Goal: Transaction & Acquisition: Download file/media

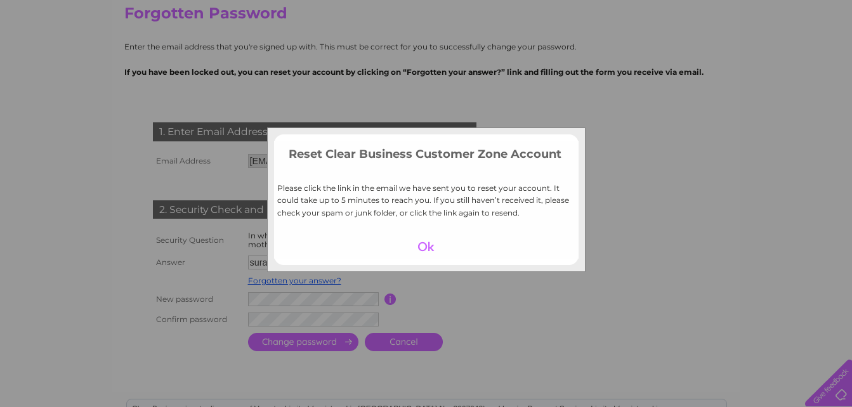
click at [422, 242] on div at bounding box center [426, 247] width 78 height 18
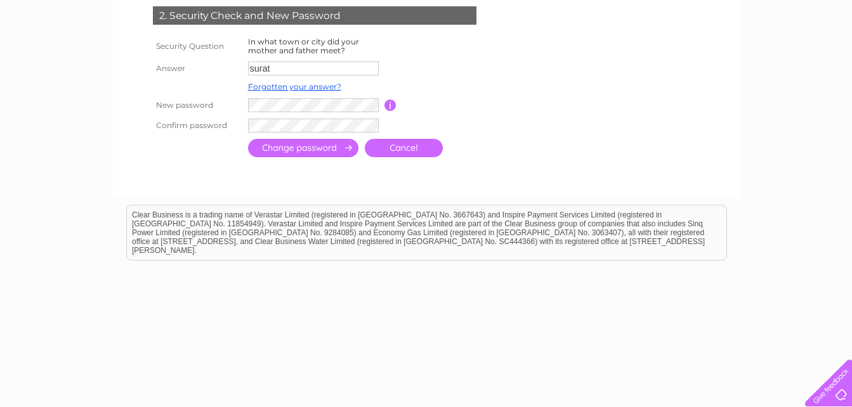
scroll to position [328, 0]
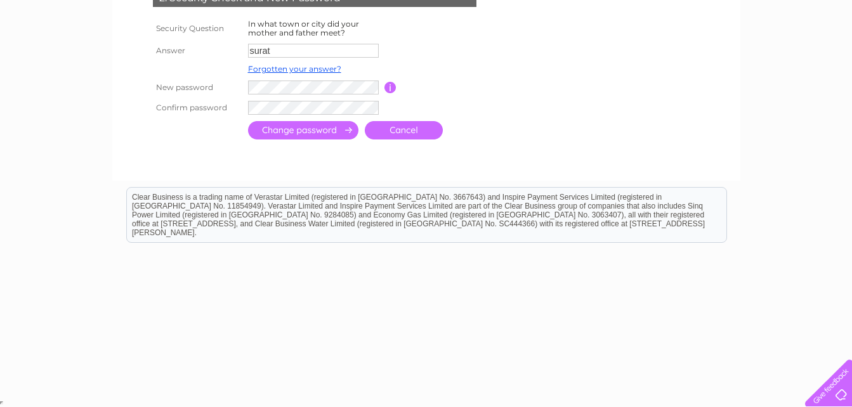
click at [410, 134] on link "Cancel" at bounding box center [404, 130] width 78 height 18
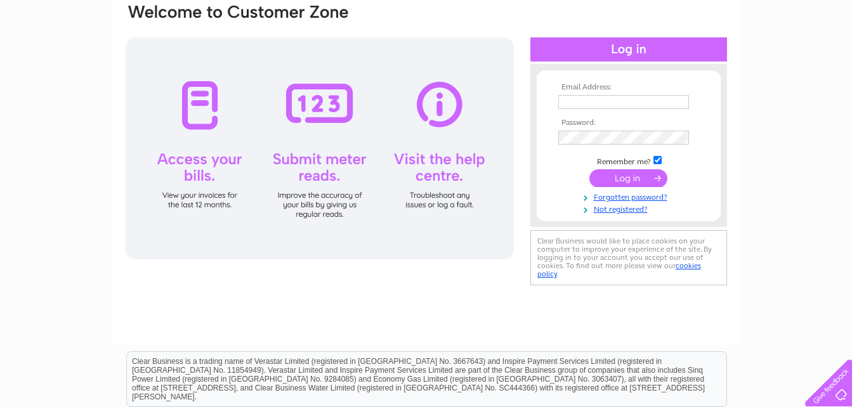
scroll to position [135, 0]
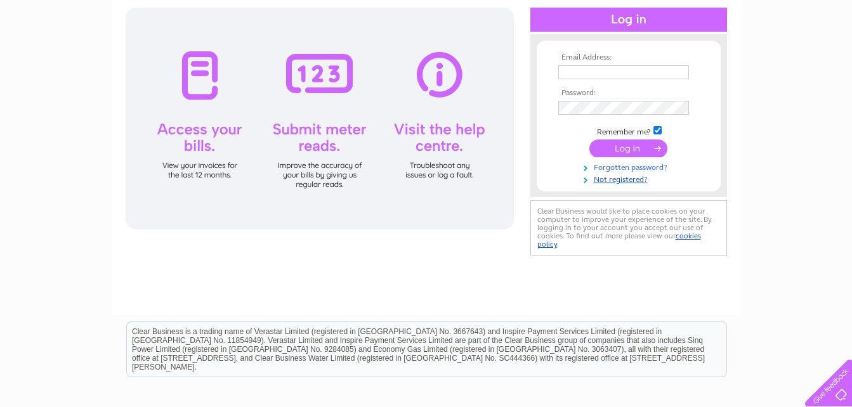
click at [620, 166] on link "Forgotten password?" at bounding box center [630, 166] width 144 height 12
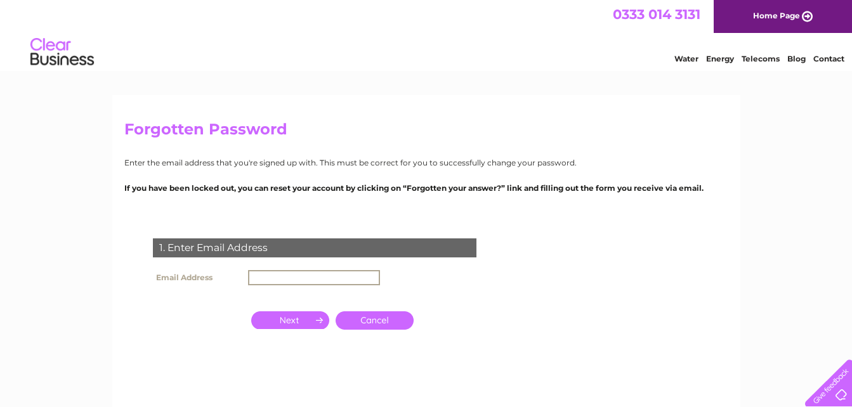
click at [300, 278] on input "text" at bounding box center [314, 277] width 132 height 15
drag, startPoint x: 300, startPoint y: 278, endPoint x: 333, endPoint y: 159, distance: 123.7
click at [333, 159] on div "Forgotten Password Enter the email address that you're signed up with. This mus…" at bounding box center [426, 272] width 628 height 355
type input "[EMAIL_ADDRESS][DOMAIN_NAME]"
click at [315, 320] on input "button" at bounding box center [290, 319] width 78 height 18
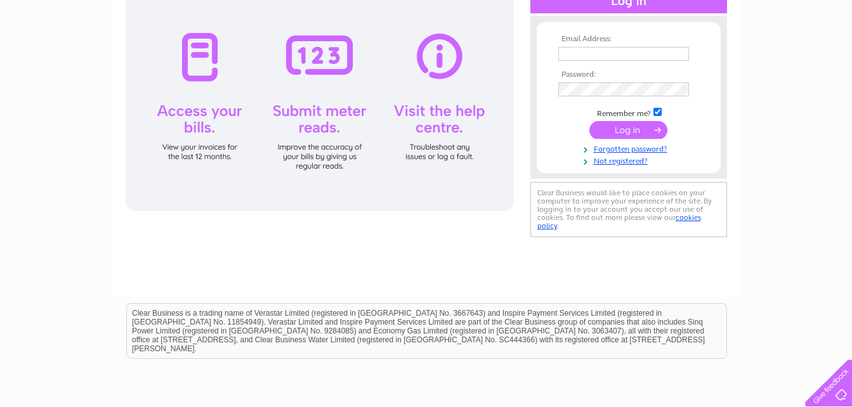
scroll to position [152, 0]
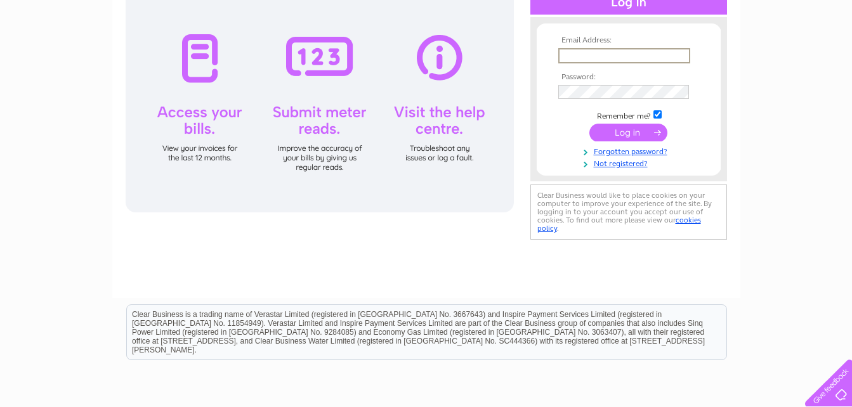
click at [684, 48] on input "text" at bounding box center [624, 55] width 132 height 15
type input "[EMAIL_ADDRESS][DOMAIN_NAME]"
click at [640, 133] on input "submit" at bounding box center [628, 133] width 78 height 18
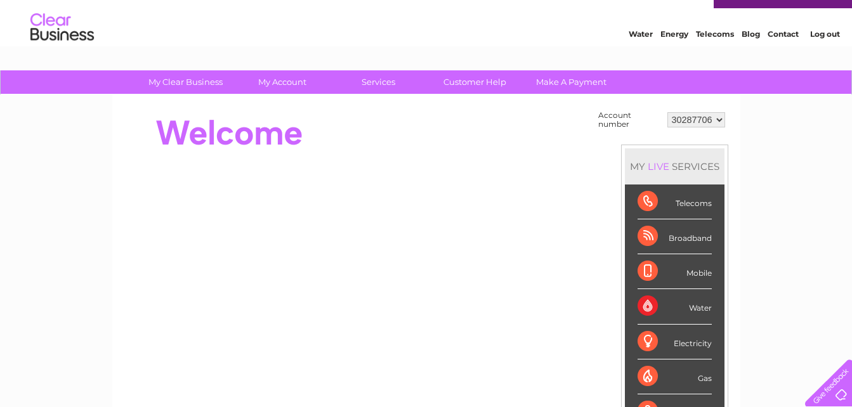
scroll to position [23, 0]
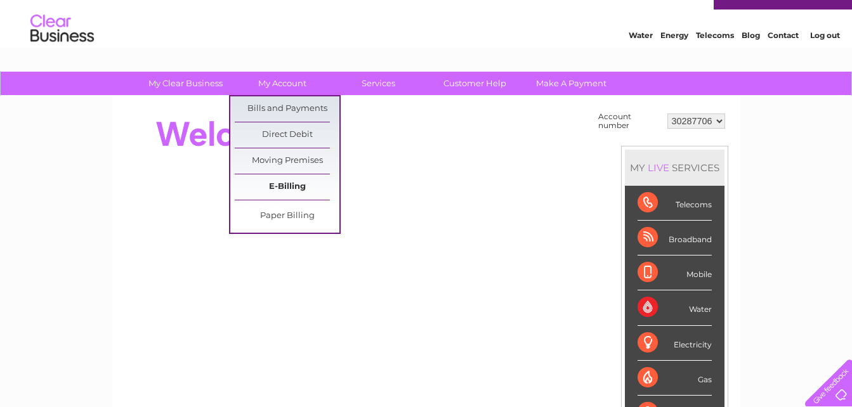
click at [284, 185] on link "E-Billing" at bounding box center [287, 186] width 105 height 25
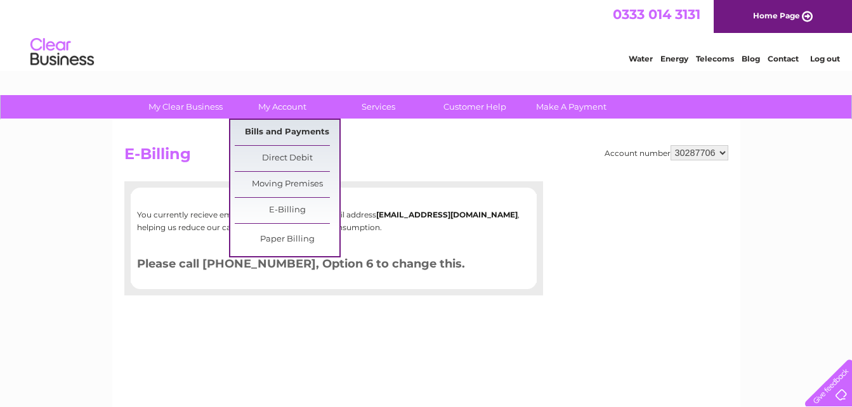
click at [278, 124] on link "Bills and Payments" at bounding box center [287, 132] width 105 height 25
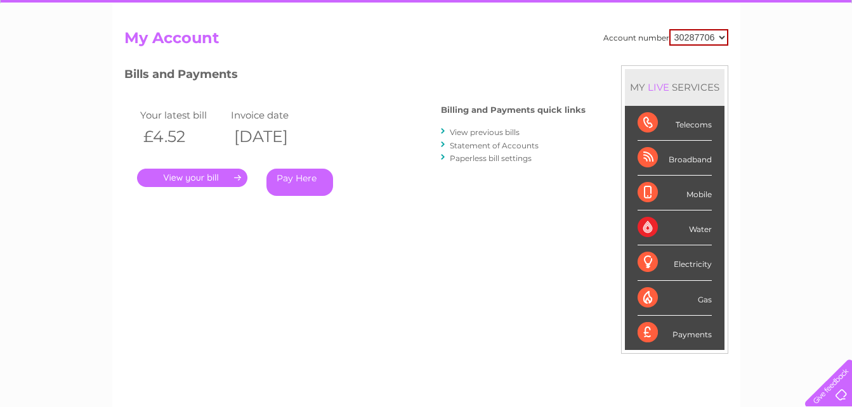
scroll to position [117, 0]
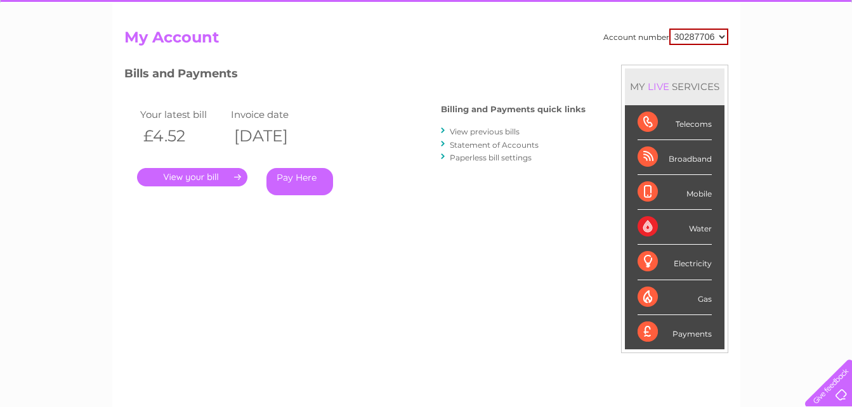
click at [205, 178] on link "." at bounding box center [192, 177] width 110 height 18
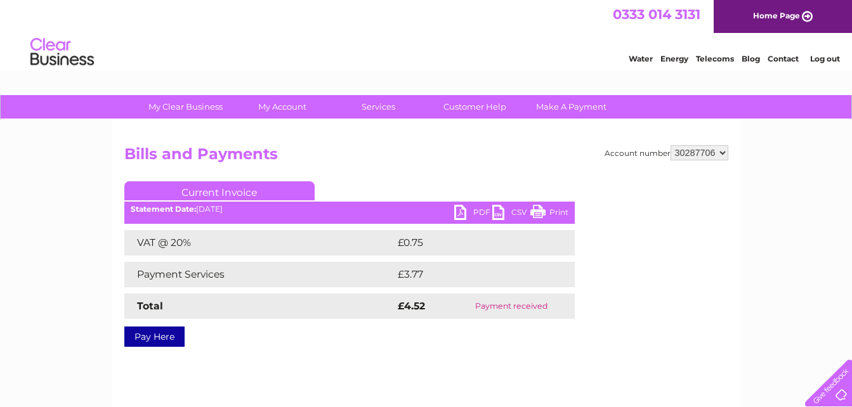
click at [469, 210] on link "PDF" at bounding box center [473, 214] width 38 height 18
click at [687, 152] on select "30287706" at bounding box center [700, 152] width 58 height 15
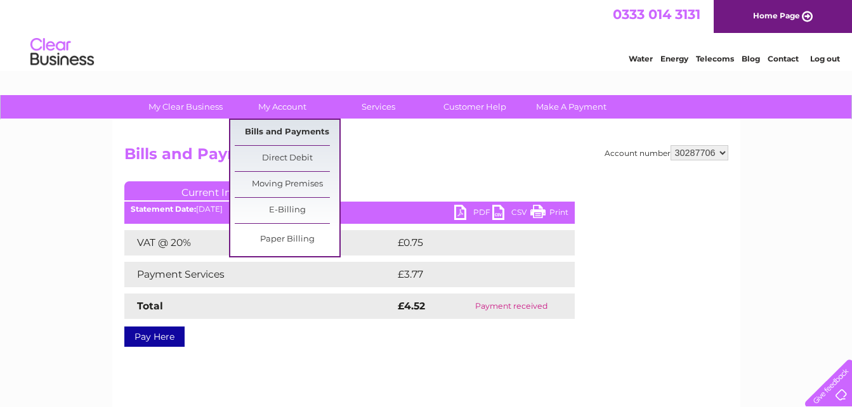
click at [301, 126] on link "Bills and Payments" at bounding box center [287, 132] width 105 height 25
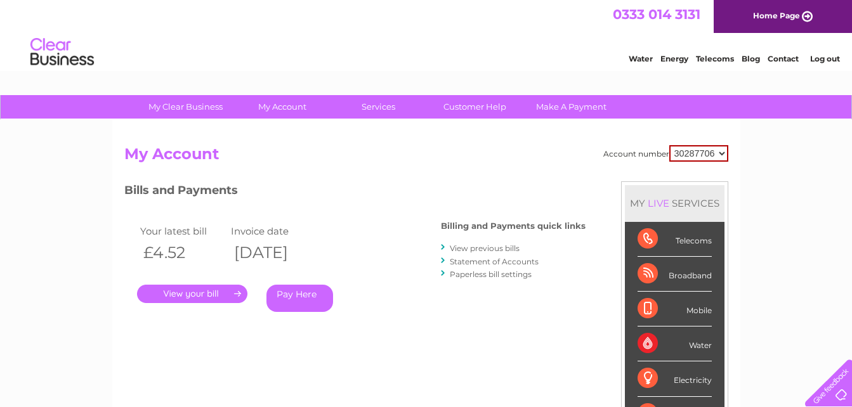
click at [476, 251] on link "View previous bills" at bounding box center [485, 249] width 70 height 10
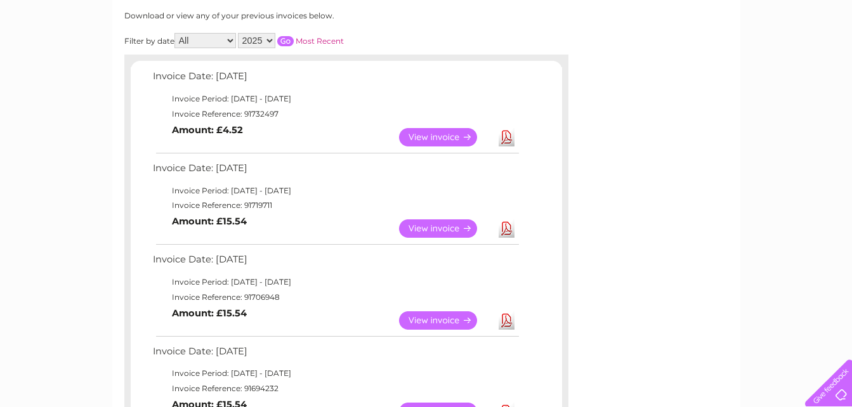
scroll to position [171, 0]
click at [508, 232] on link "Download" at bounding box center [507, 228] width 16 height 18
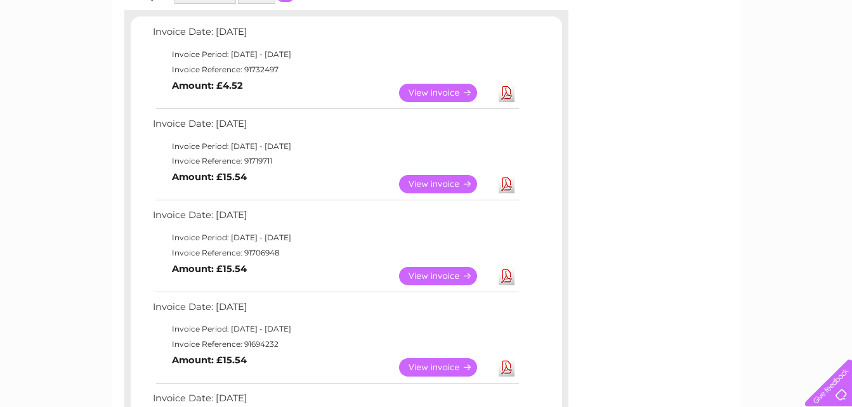
scroll to position [218, 0]
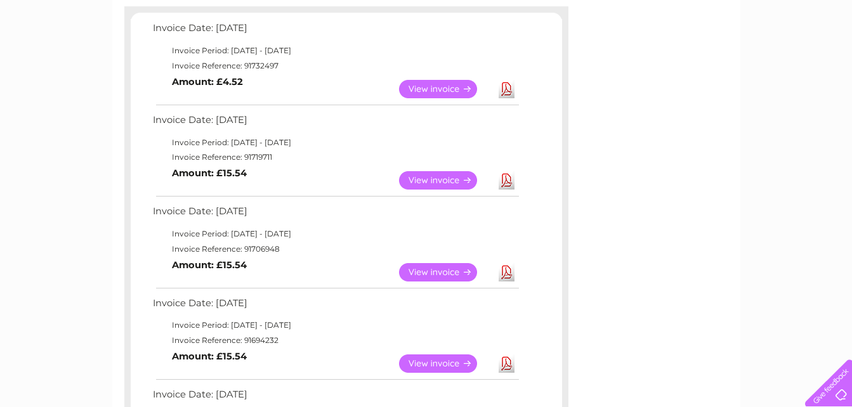
click at [504, 277] on link "Download" at bounding box center [507, 272] width 16 height 18
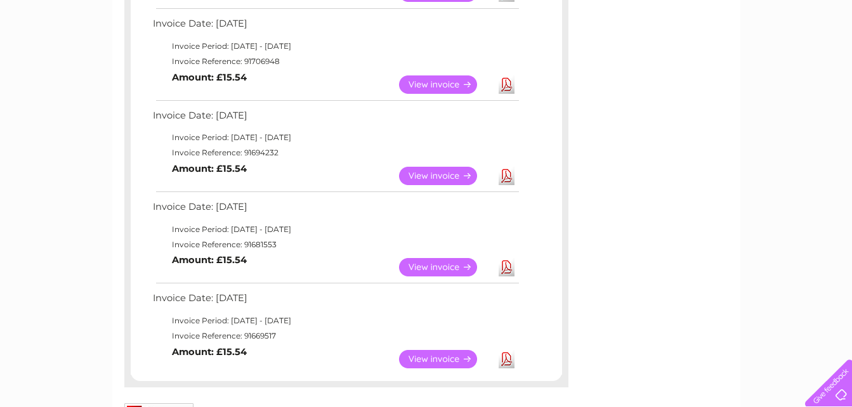
scroll to position [405, 0]
click at [587, 317] on div "Account number 30287706 Previous Invoices Download or view any of your previous…" at bounding box center [426, 78] width 628 height 727
click at [506, 358] on link "Download" at bounding box center [507, 360] width 16 height 18
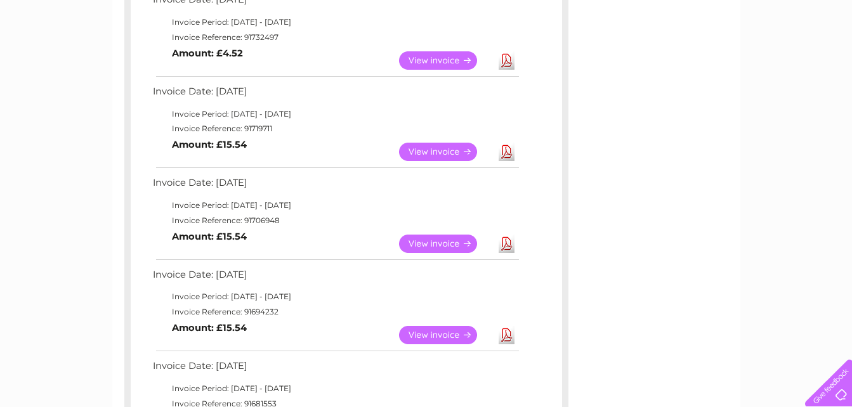
scroll to position [260, 0]
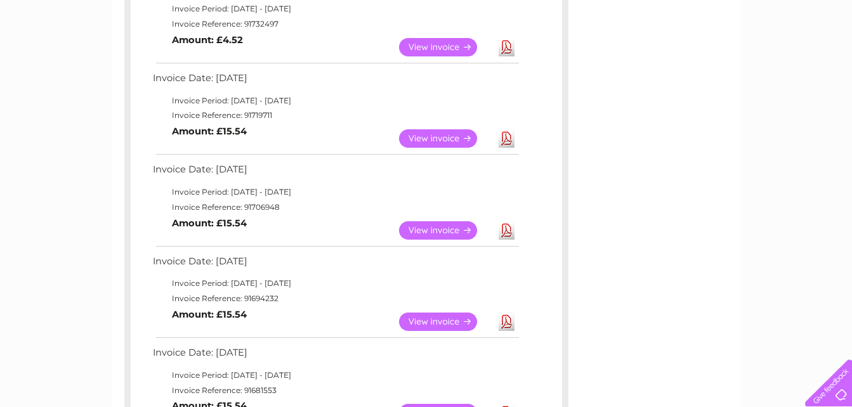
click at [512, 229] on link "Download" at bounding box center [507, 230] width 16 height 18
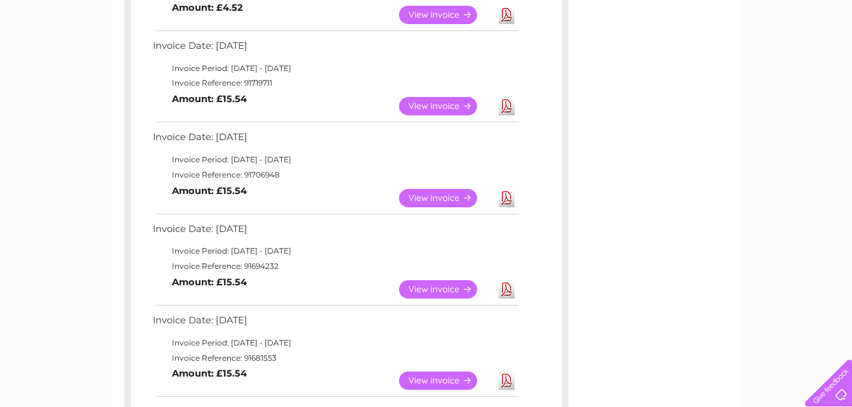
scroll to position [317, 0]
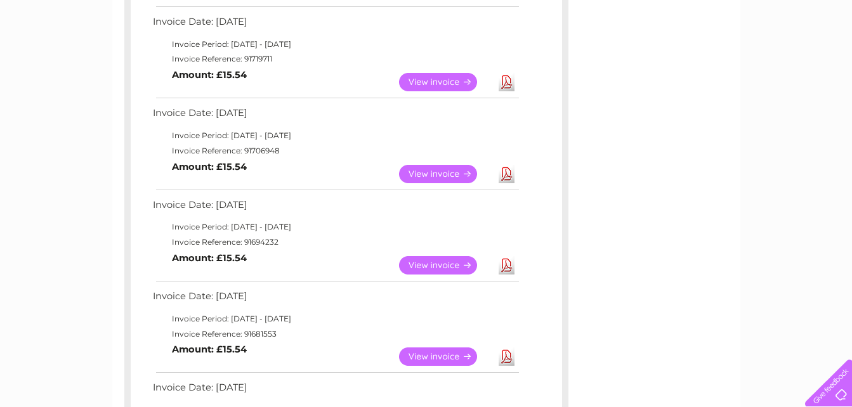
click at [507, 261] on link "Download" at bounding box center [507, 265] width 16 height 18
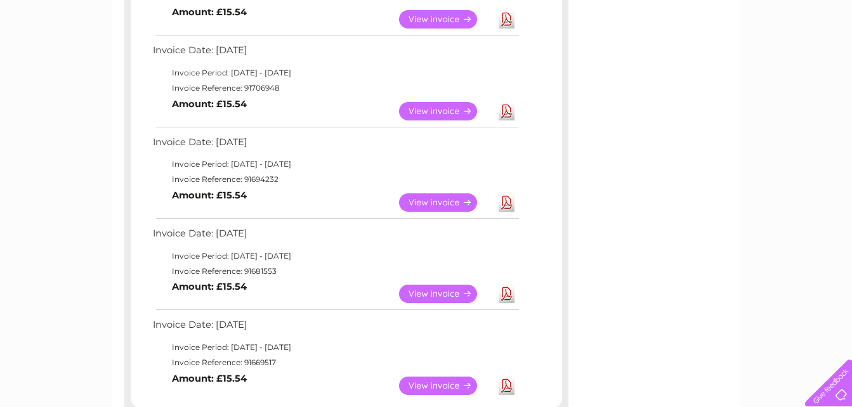
scroll to position [373, 0]
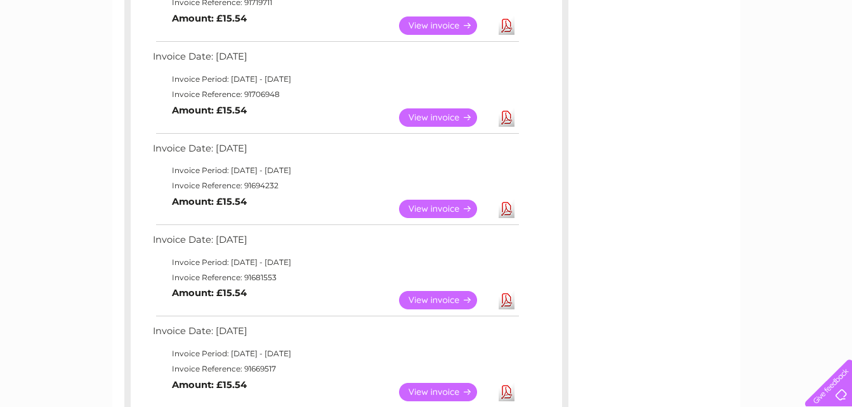
click at [509, 212] on link "Download" at bounding box center [507, 209] width 16 height 18
